Goal: Task Accomplishment & Management: Manage account settings

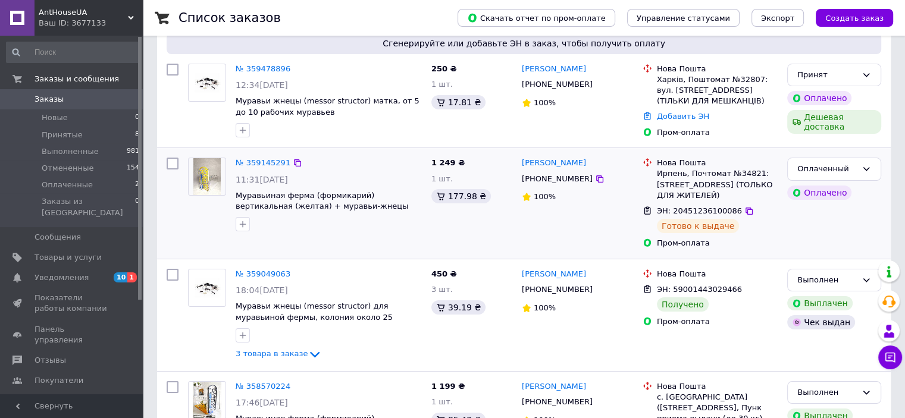
scroll to position [119, 0]
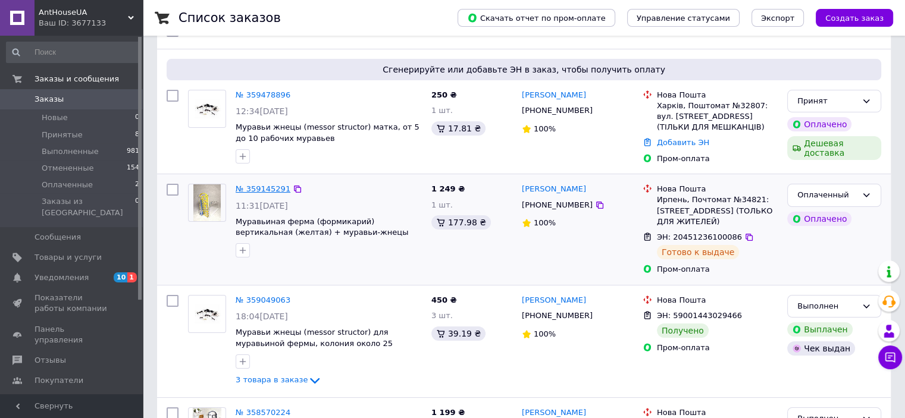
click at [265, 187] on link "№ 359145291" at bounding box center [263, 188] width 55 height 9
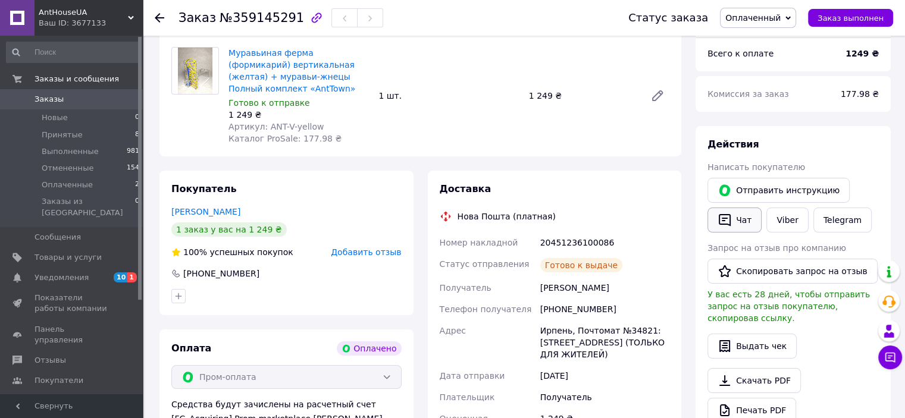
scroll to position [179, 0]
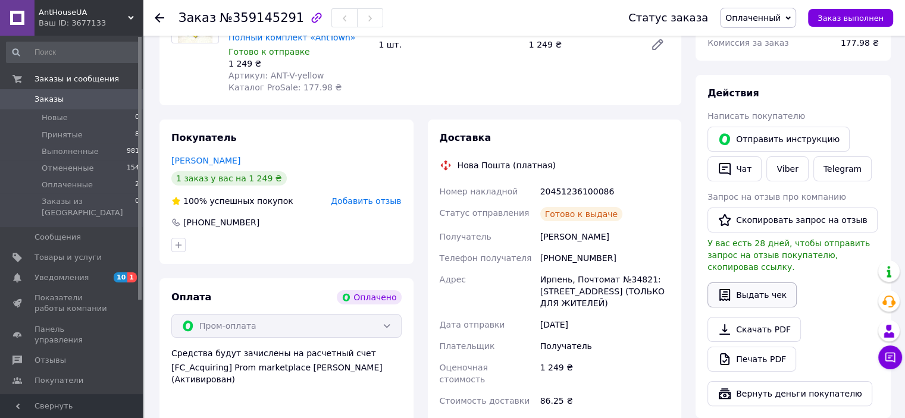
click at [767, 283] on button "Выдать чек" at bounding box center [752, 295] width 89 height 25
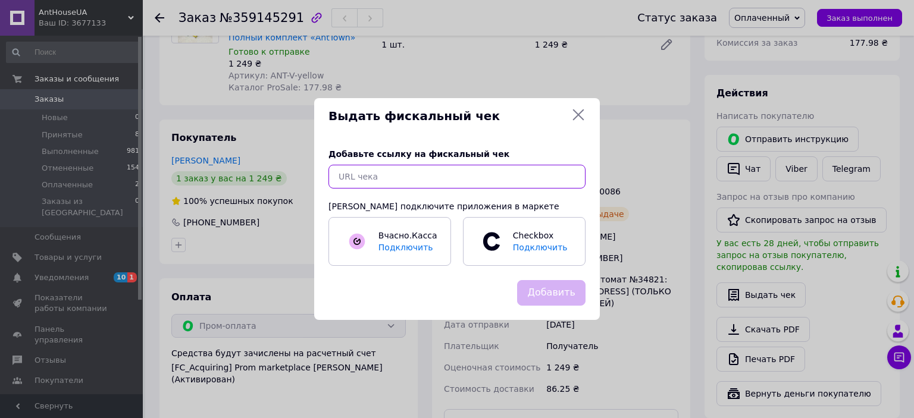
click at [368, 176] on input "text" at bounding box center [457, 177] width 257 height 24
paste input "[URL][DOMAIN_NAME]"
type input "[URL][DOMAIN_NAME]"
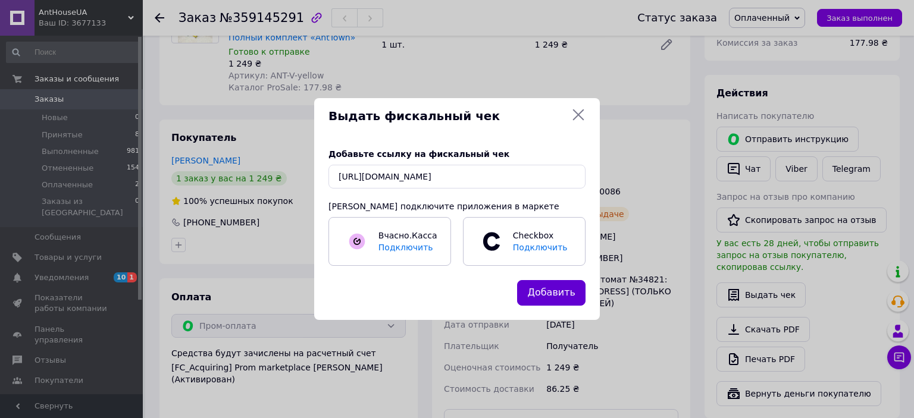
click at [557, 293] on button "Добавить" at bounding box center [551, 293] width 68 height 26
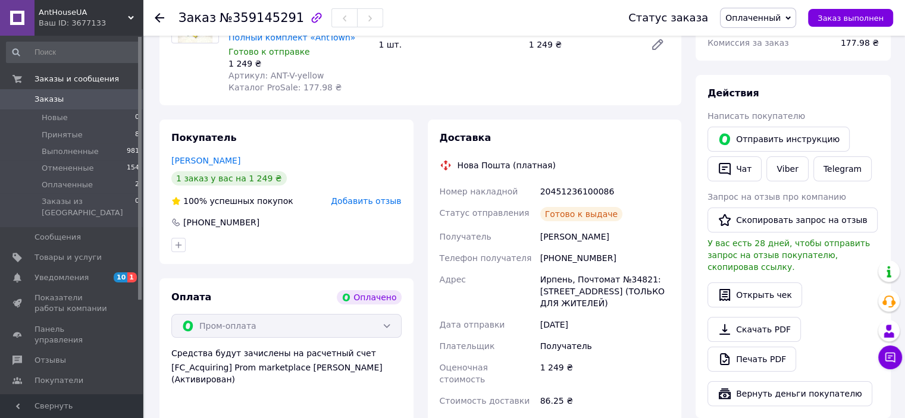
click at [54, 99] on span "Заказы" at bounding box center [49, 99] width 29 height 11
